Goal: Task Accomplishment & Management: Manage account settings

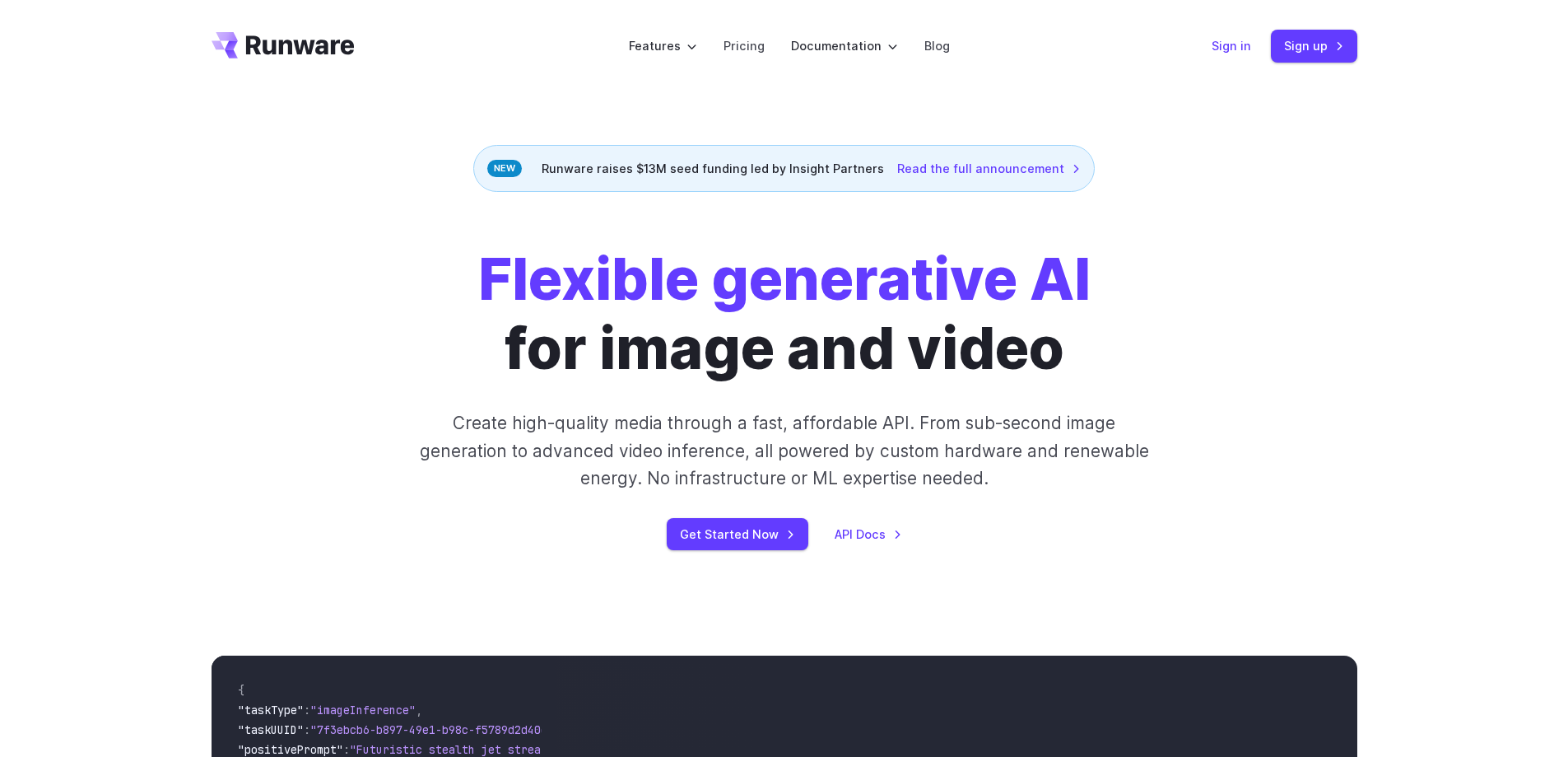
click at [1232, 47] on link "Sign in" at bounding box center [1231, 45] width 40 height 19
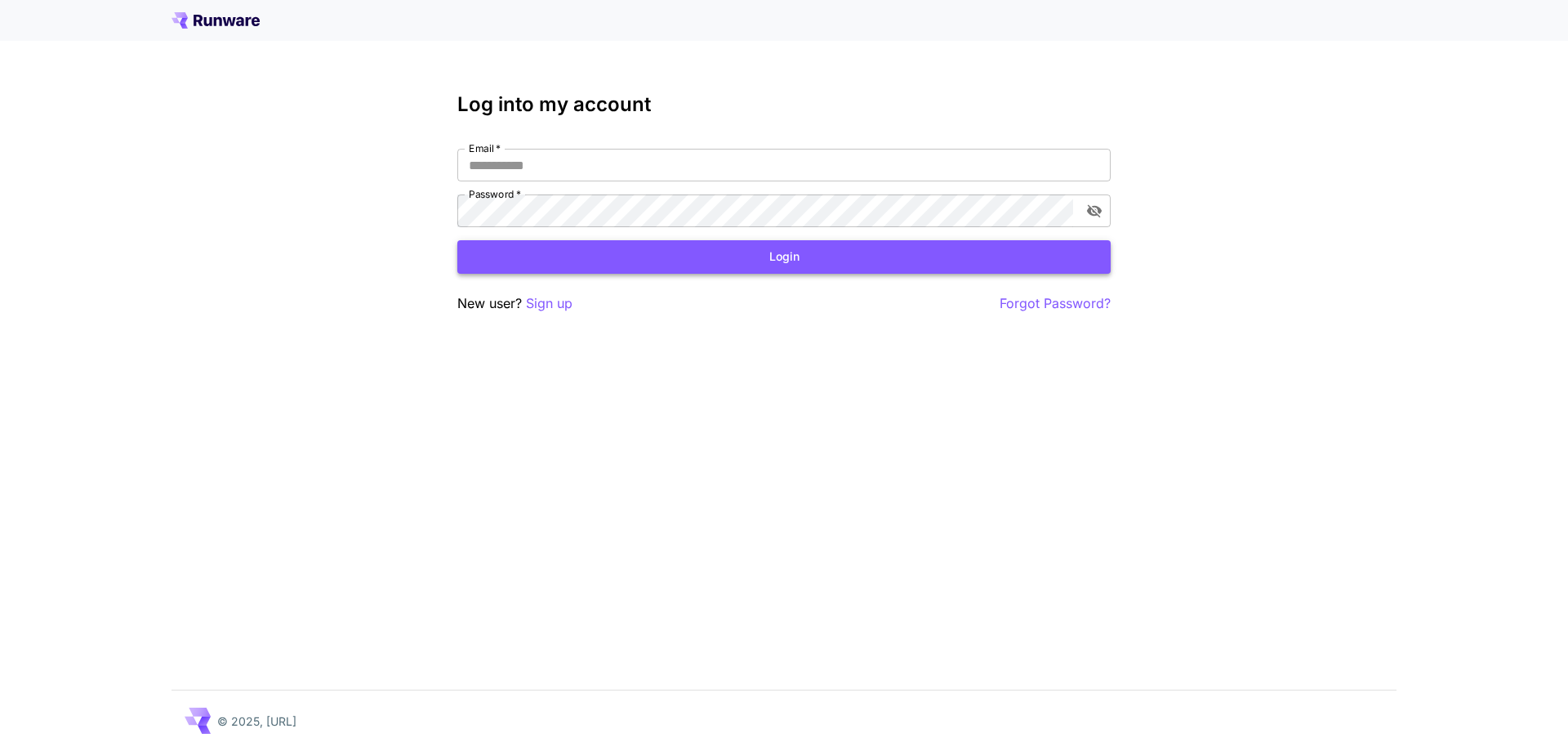
type input "**********"
click at [759, 259] on button "Login" at bounding box center [784, 257] width 654 height 34
